Goal: Task Accomplishment & Management: Manage account settings

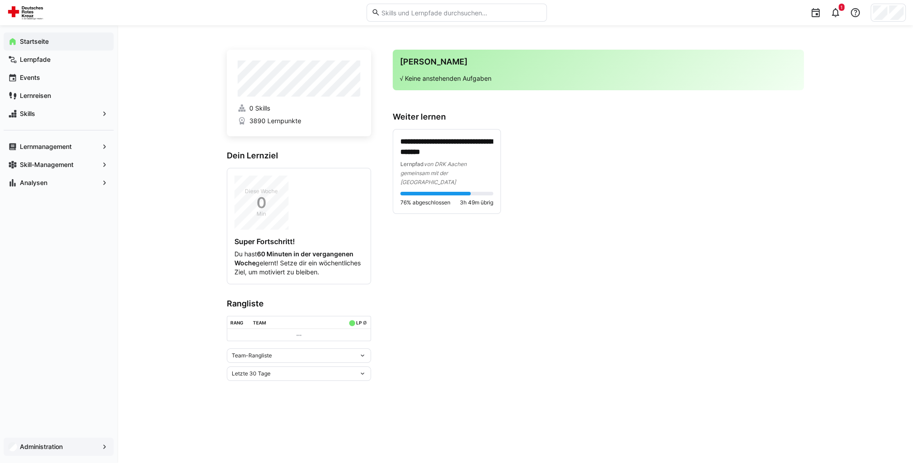
click at [0, 0] on app-navigation-label "Administration" at bounding box center [0, 0] width 0 height 0
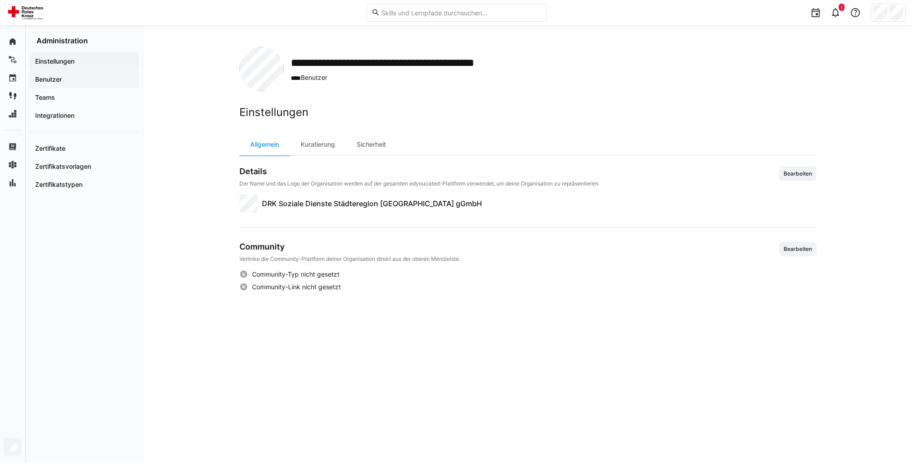
click at [56, 84] on div "Benutzer" at bounding box center [84, 79] width 110 height 18
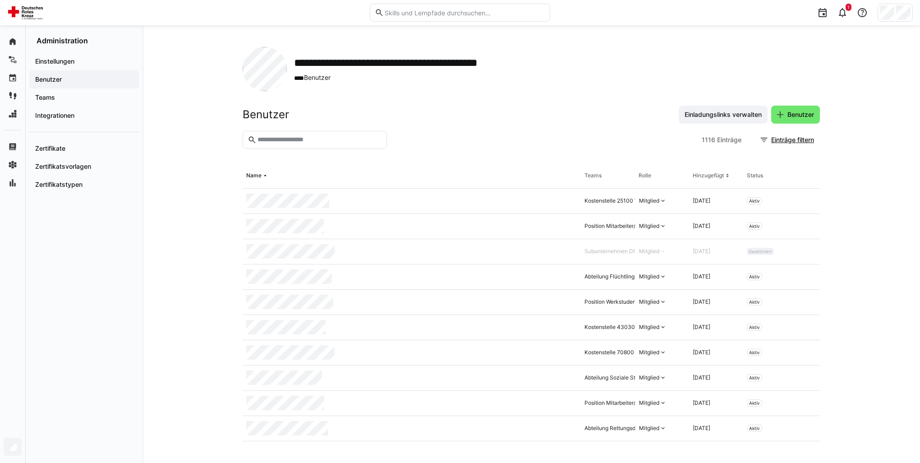
click at [270, 138] on input "text" at bounding box center [319, 140] width 125 height 8
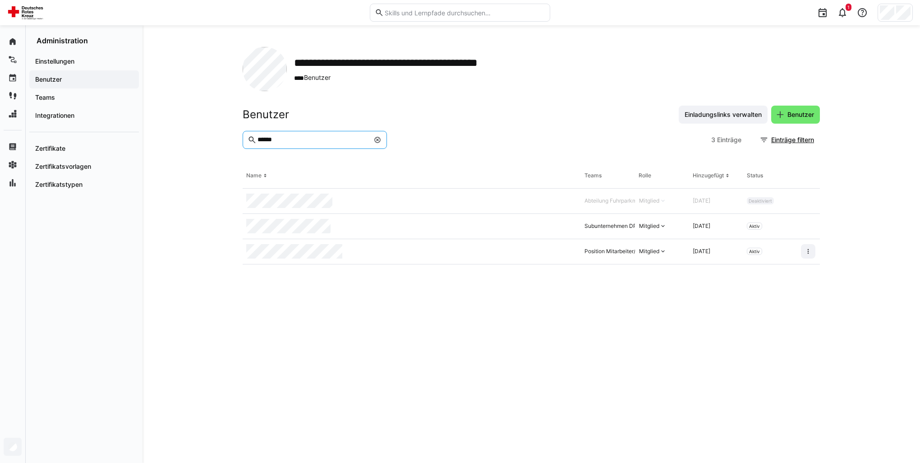
type input "******"
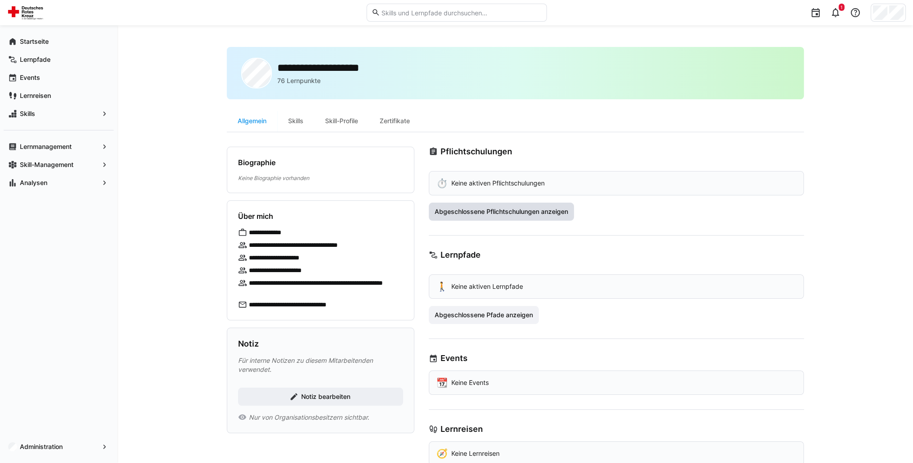
click at [487, 214] on span "Abgeschlossene Pflichtschulungen anzeigen" at bounding box center [501, 211] width 136 height 9
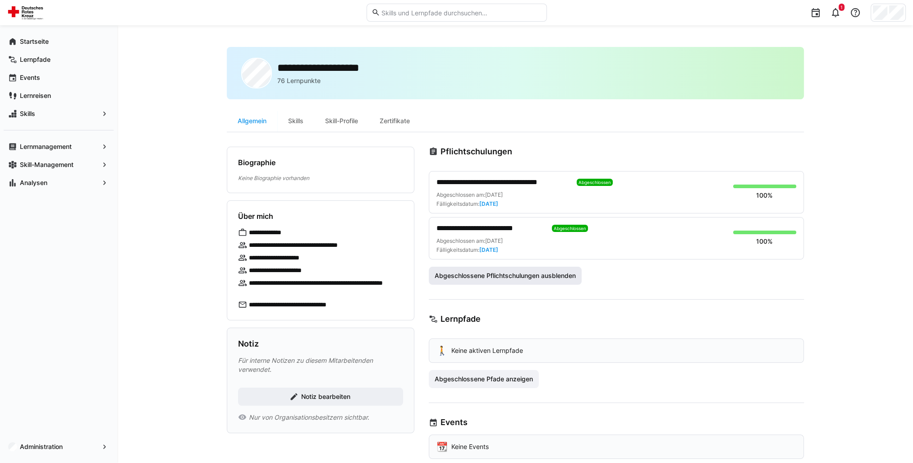
click at [470, 273] on span "Abgeschlossene Pflichtschulungen ausblenden" at bounding box center [505, 275] width 144 height 9
